Goal: Communication & Community: Answer question/provide support

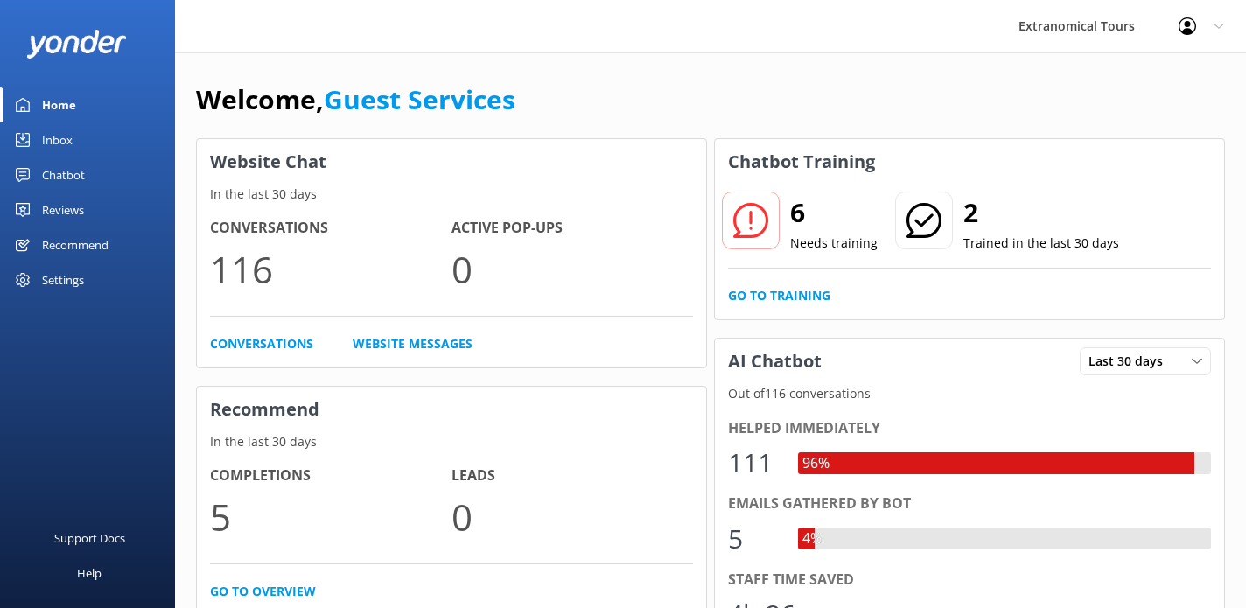
click at [70, 140] on div "Inbox" at bounding box center [57, 140] width 31 height 35
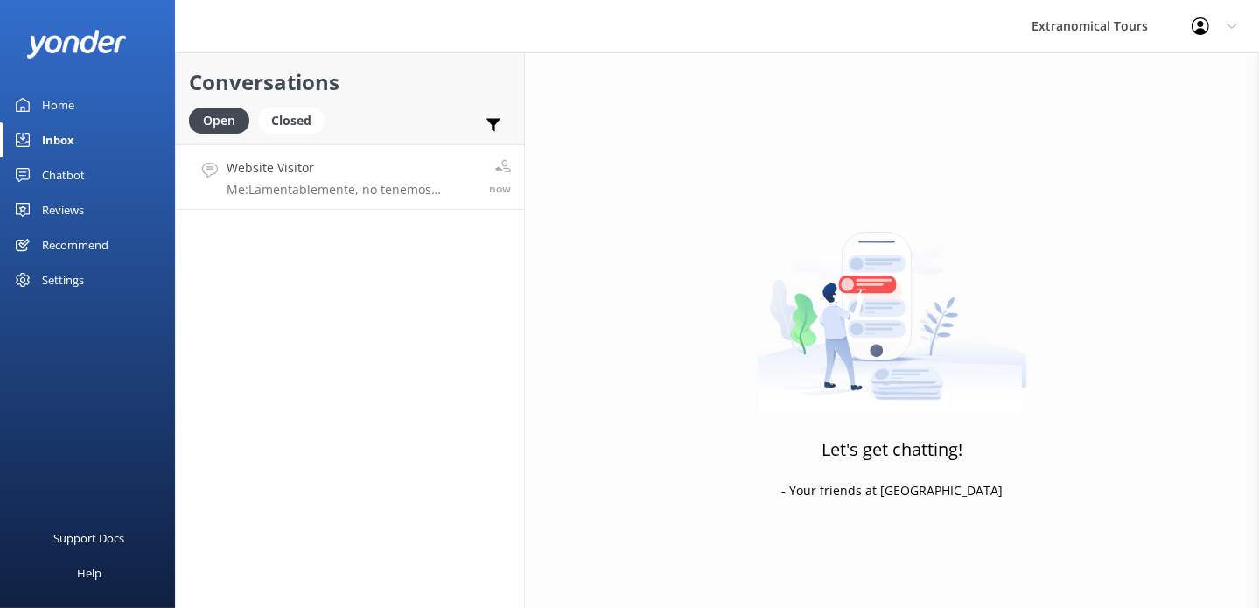
click at [421, 200] on link "Website Visitor Me: Lamentablemente, no tenemos existencias para mañana. La pró…" at bounding box center [350, 177] width 348 height 66
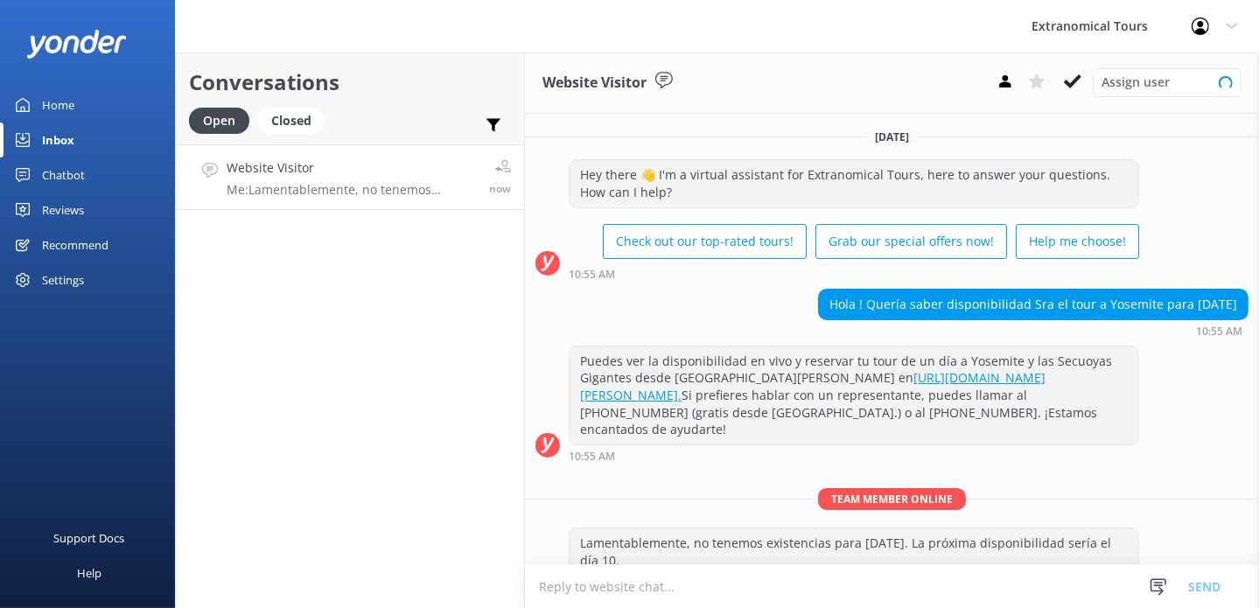
scroll to position [18, 0]
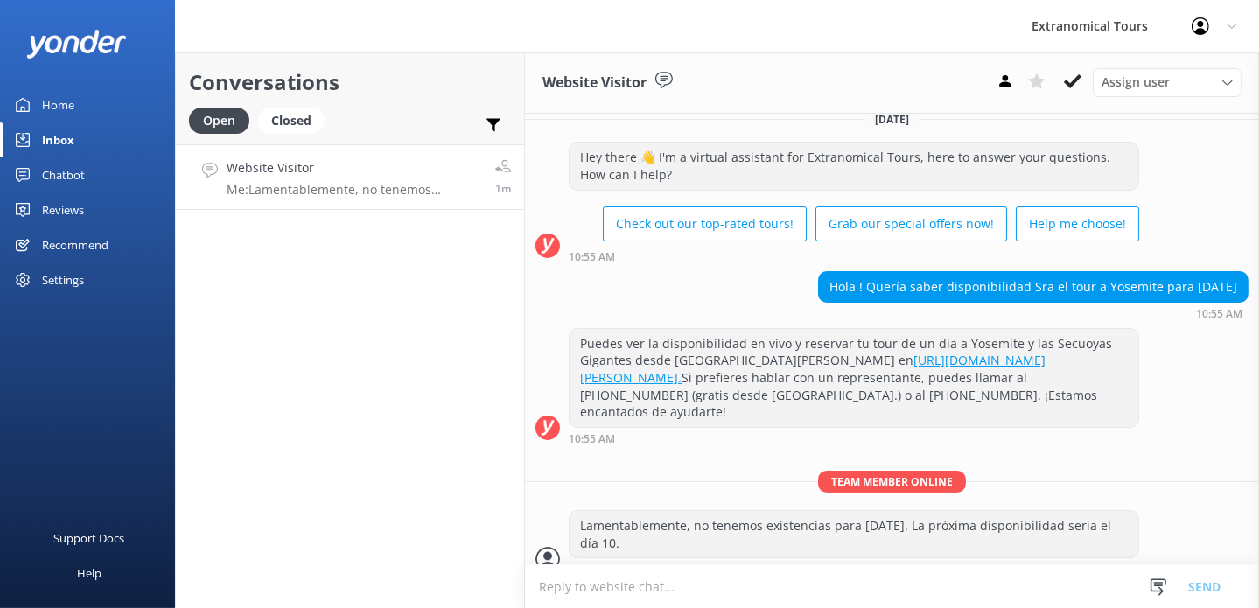
click at [795, 120] on div "Today" at bounding box center [892, 118] width 734 height 19
